Goal: Task Accomplishment & Management: Use online tool/utility

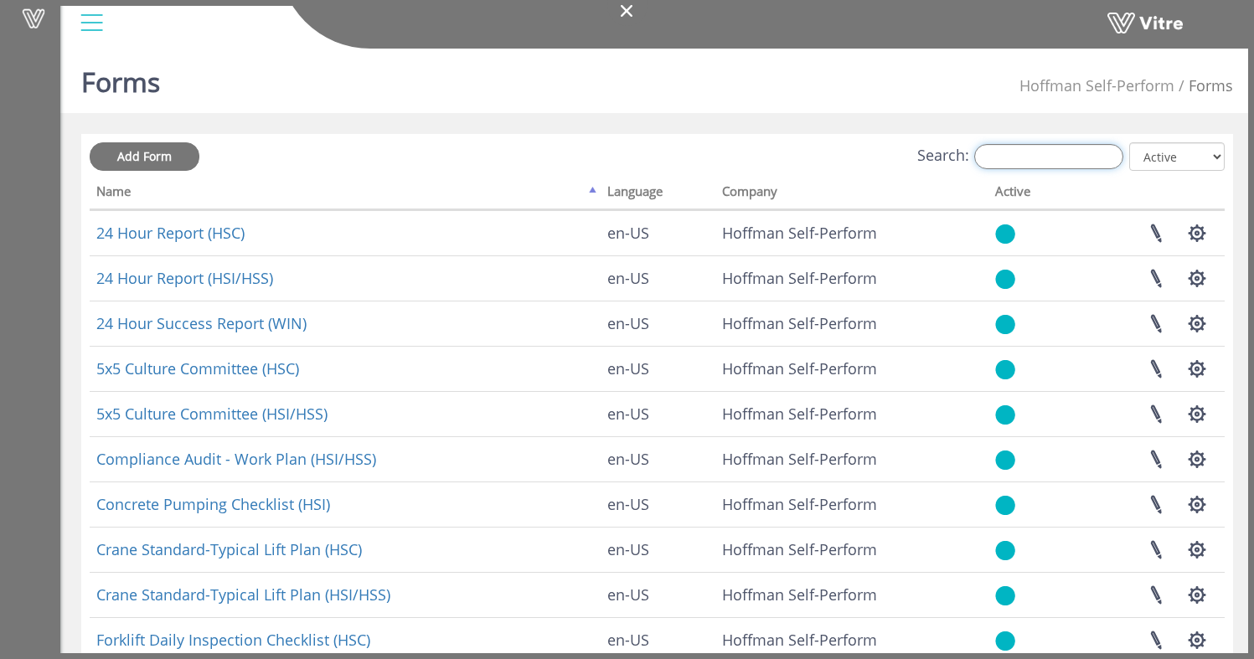
click at [1038, 160] on input "Search:" at bounding box center [1048, 156] width 149 height 25
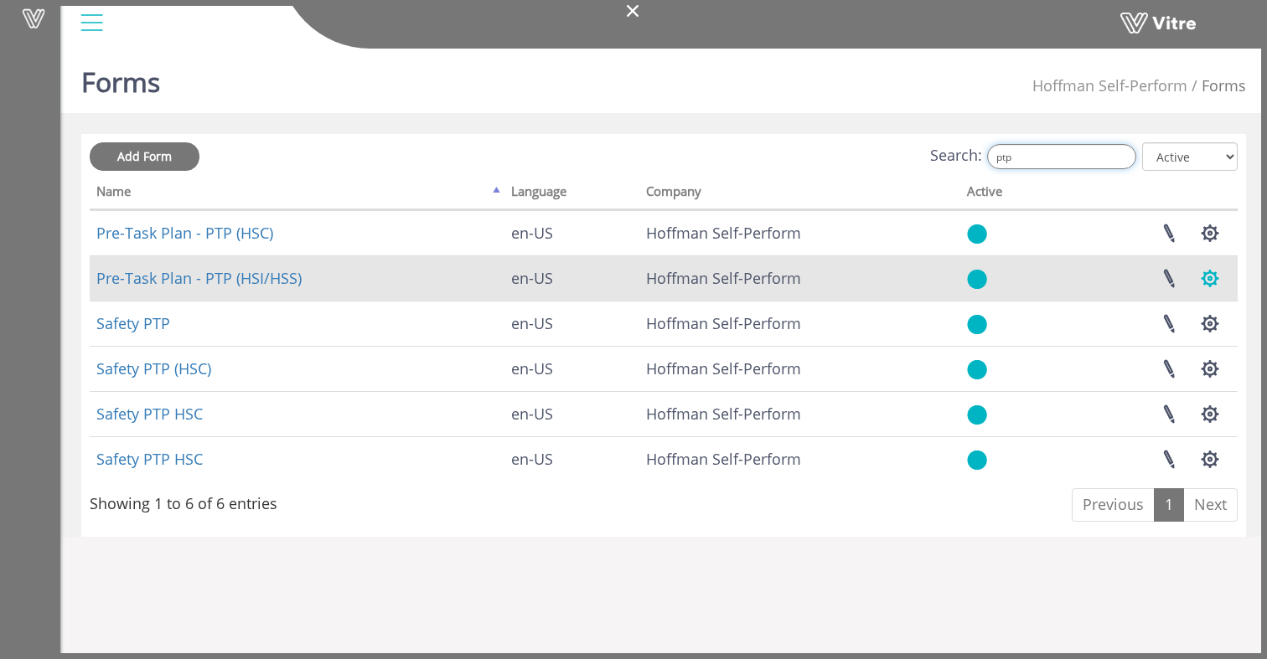
type input "ptp"
click at [1213, 279] on button "button" at bounding box center [1210, 278] width 42 height 44
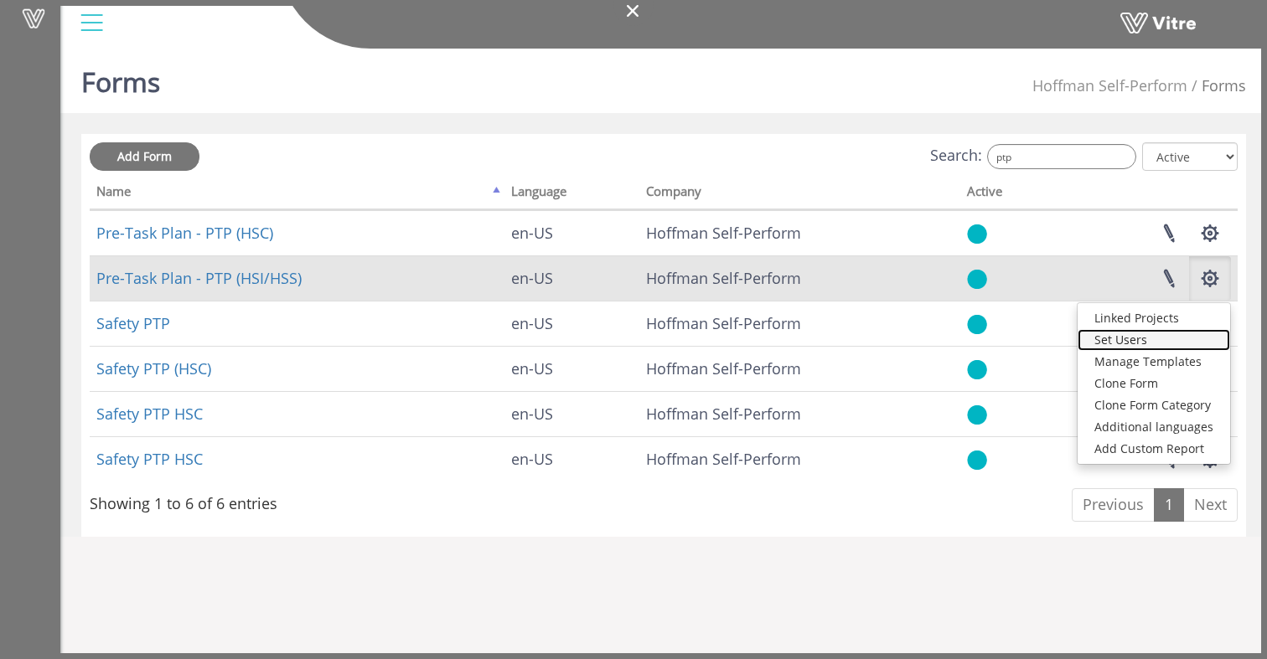
click at [1170, 338] on link "Set Users" at bounding box center [1153, 340] width 152 height 22
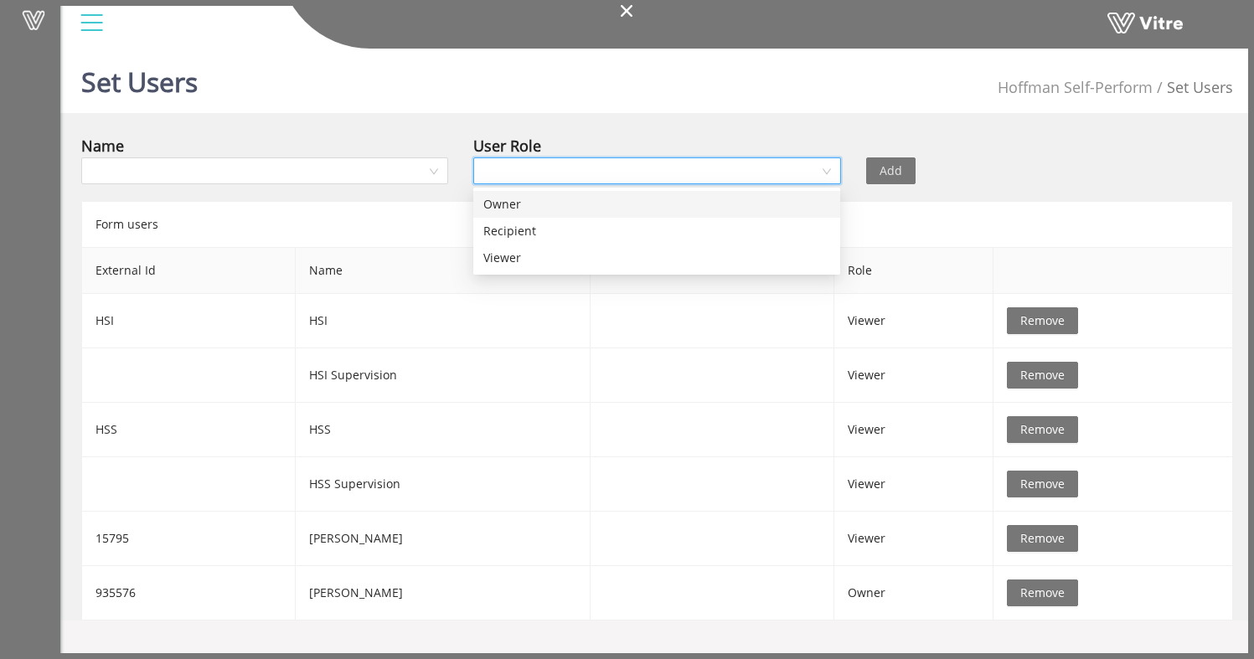
click at [614, 173] on input "search" at bounding box center [650, 170] width 335 height 25
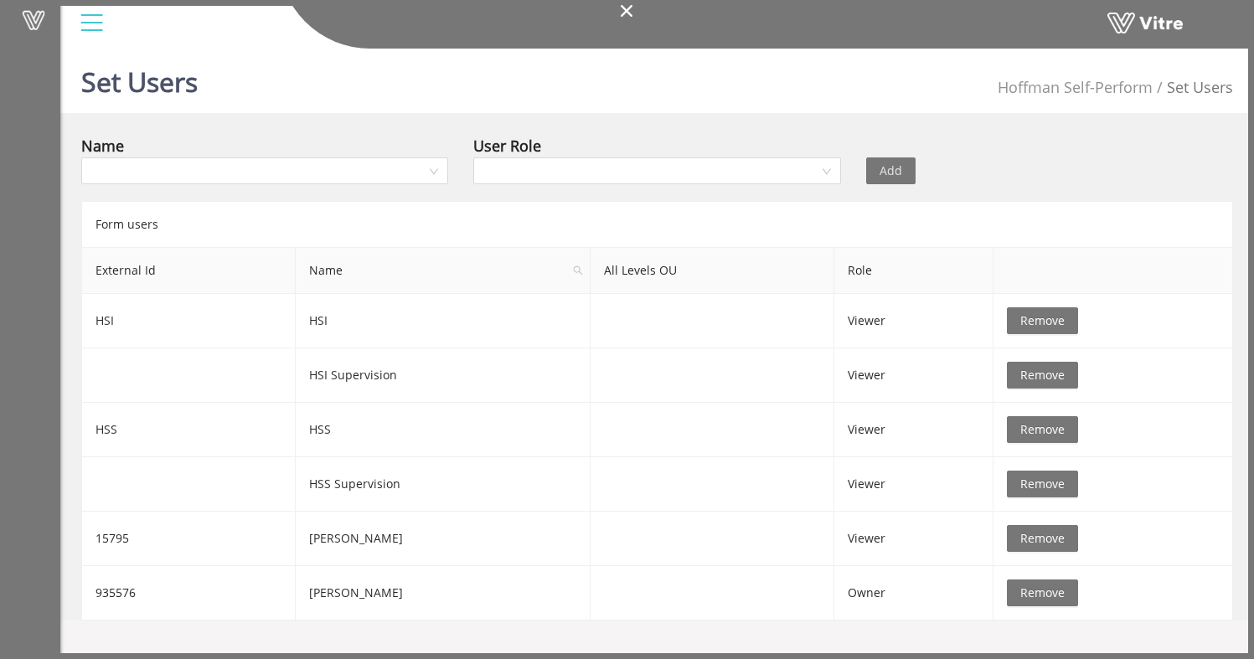
click at [467, 49] on div "Vitre" at bounding box center [657, 24] width 1194 height 49
